Goal: Check status: Check status

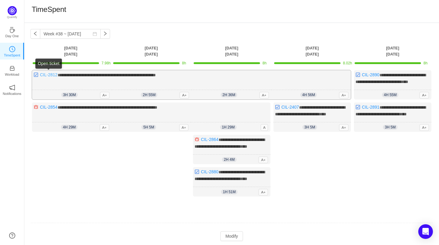
click at [51, 76] on link "CIL-2812" at bounding box center [49, 74] width 18 height 5
click at [54, 74] on link "CIL-2812" at bounding box center [49, 74] width 18 height 5
click at [376, 74] on link "CIL-2890" at bounding box center [371, 74] width 18 height 5
click at [377, 74] on link "CIL-2890" at bounding box center [371, 74] width 18 height 5
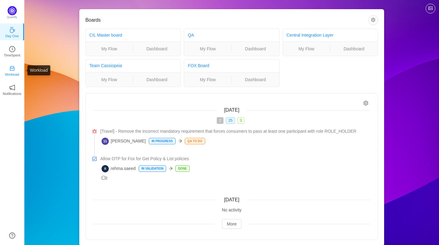
click at [16, 72] on p "Workload" at bounding box center [12, 74] width 14 height 5
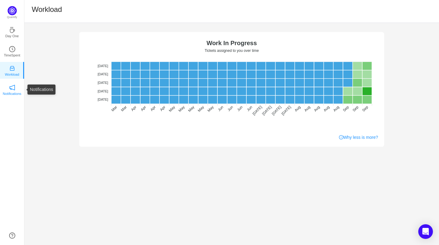
click at [11, 84] on icon "icon: notification" at bounding box center [12, 87] width 6 height 6
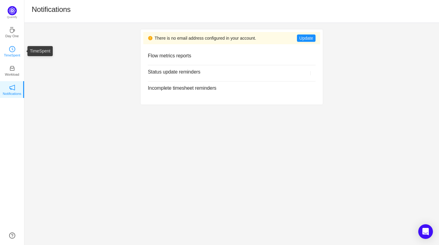
click at [13, 49] on icon "icon: clock-circle" at bounding box center [12, 49] width 6 height 6
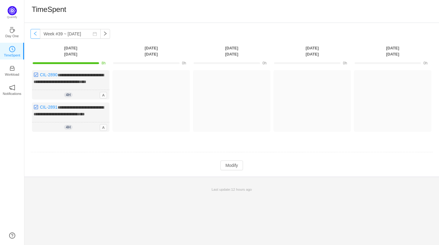
click at [34, 33] on button "button" at bounding box center [35, 34] width 10 height 10
type input "Week #38 ~ [DATE]"
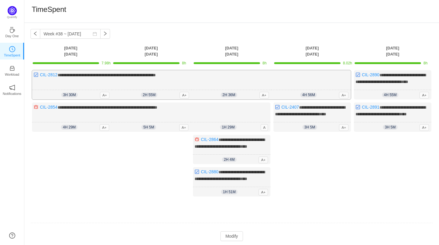
click at [68, 74] on span "**********" at bounding box center [107, 75] width 98 height 4
click at [51, 73] on link "CIL-2812" at bounding box center [49, 74] width 18 height 5
